Goal: Task Accomplishment & Management: Manage account settings

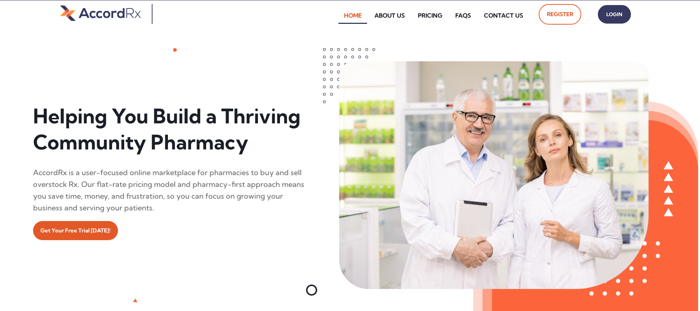
click at [336, 14] on span "Login" at bounding box center [615, 14] width 18 height 11
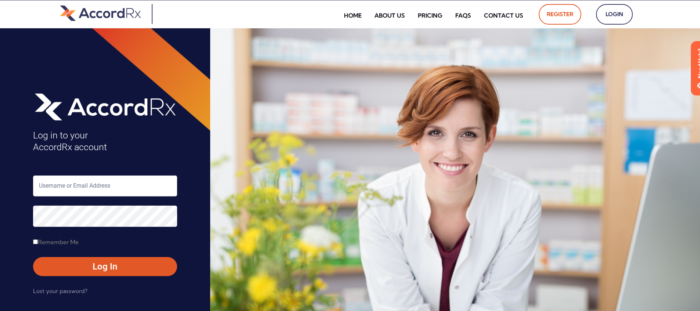
click at [72, 188] on input "text" at bounding box center [105, 186] width 144 height 21
type input "ARX-[PERSON_NAME]"
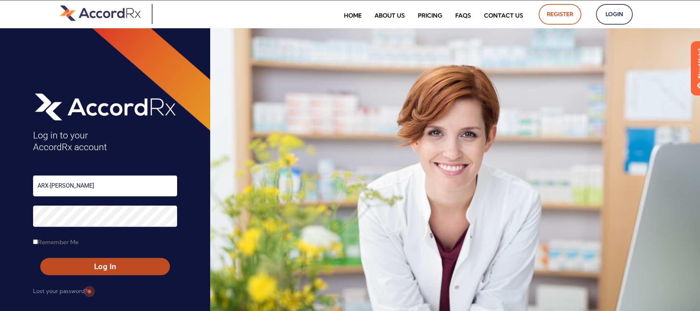
click at [89, 268] on span "Log In" at bounding box center [105, 267] width 116 height 11
